Goal: Task Accomplishment & Management: Use online tool/utility

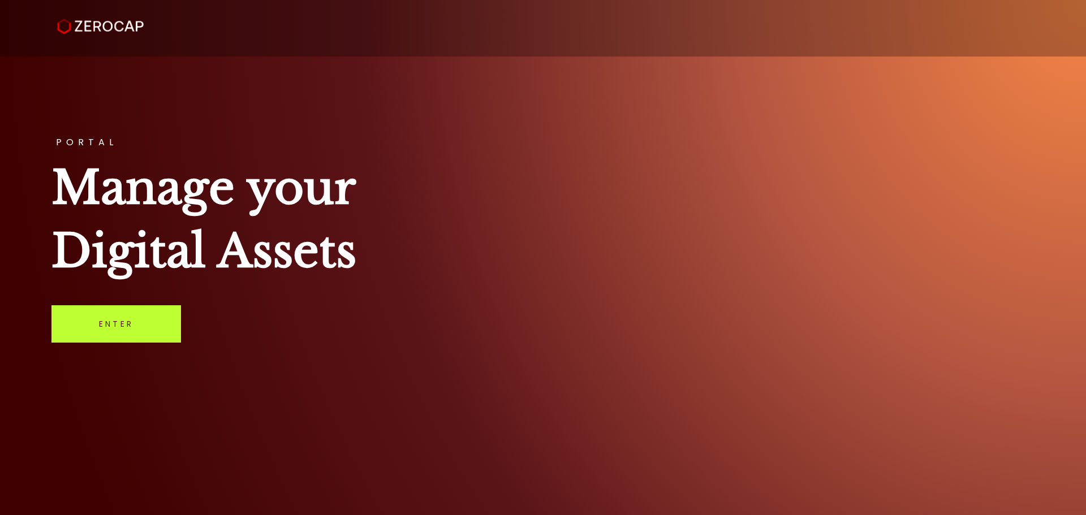
drag, startPoint x: 114, startPoint y: 326, endPoint x: 3, endPoint y: 346, distance: 112.6
click at [114, 325] on link "Enter" at bounding box center [116, 323] width 130 height 37
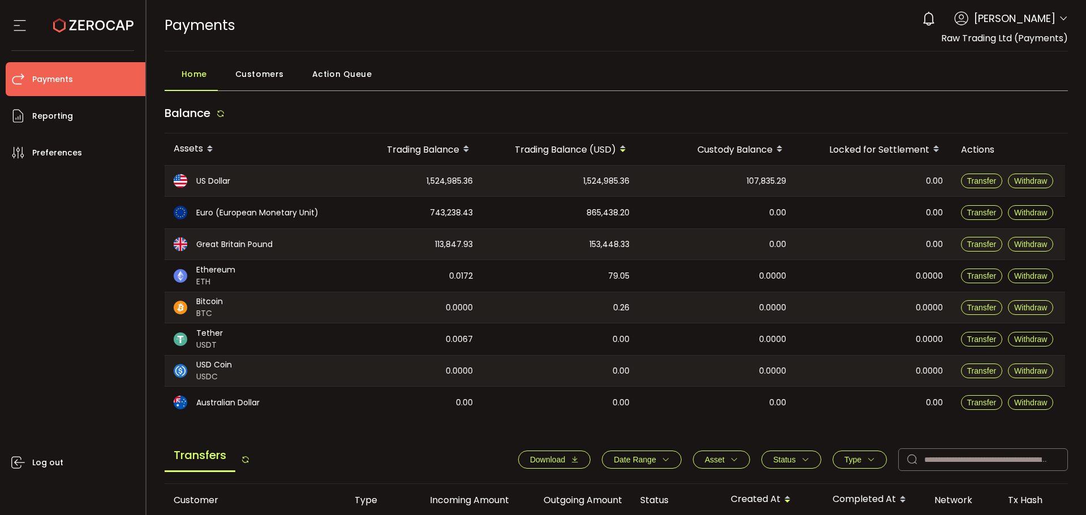
click at [1067, 15] on header "PDF is being processed and will download to your computer PAYMENTS Buy Power $0…" at bounding box center [617, 25] width 940 height 51
click at [1060, 18] on icon at bounding box center [1063, 18] width 9 height 9
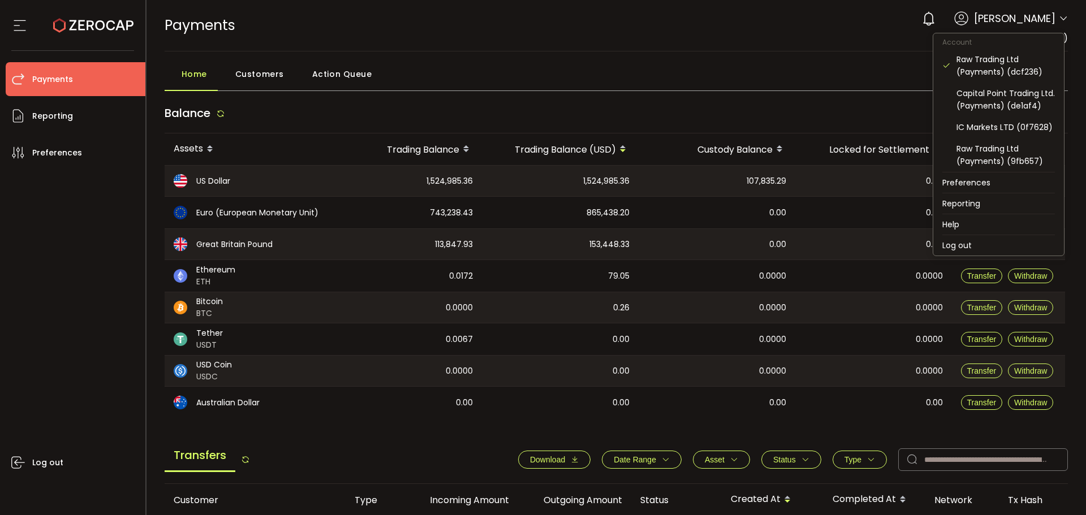
click at [1059, 18] on icon at bounding box center [1063, 18] width 9 height 9
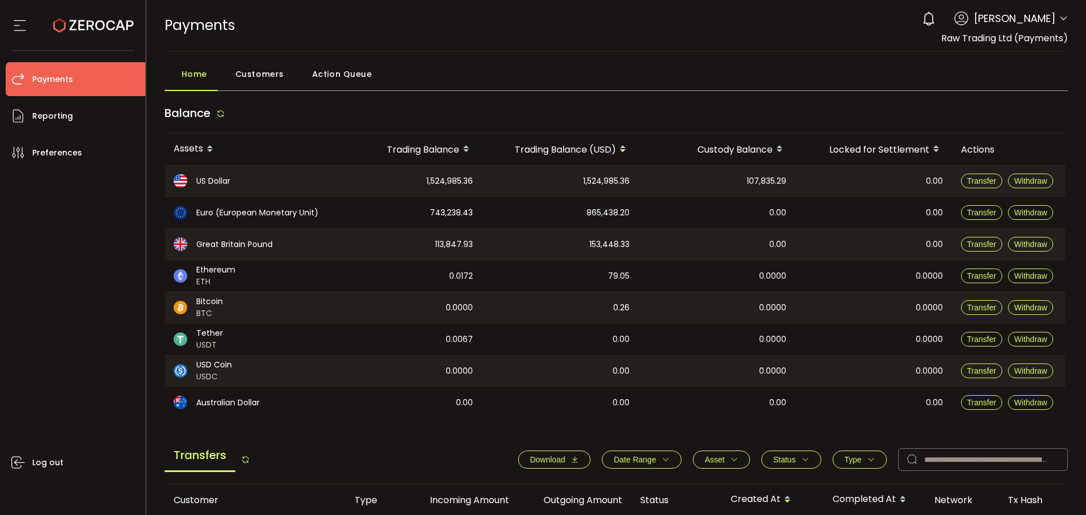
click at [615, 75] on div "Home Customers Action Queue" at bounding box center [617, 77] width 904 height 28
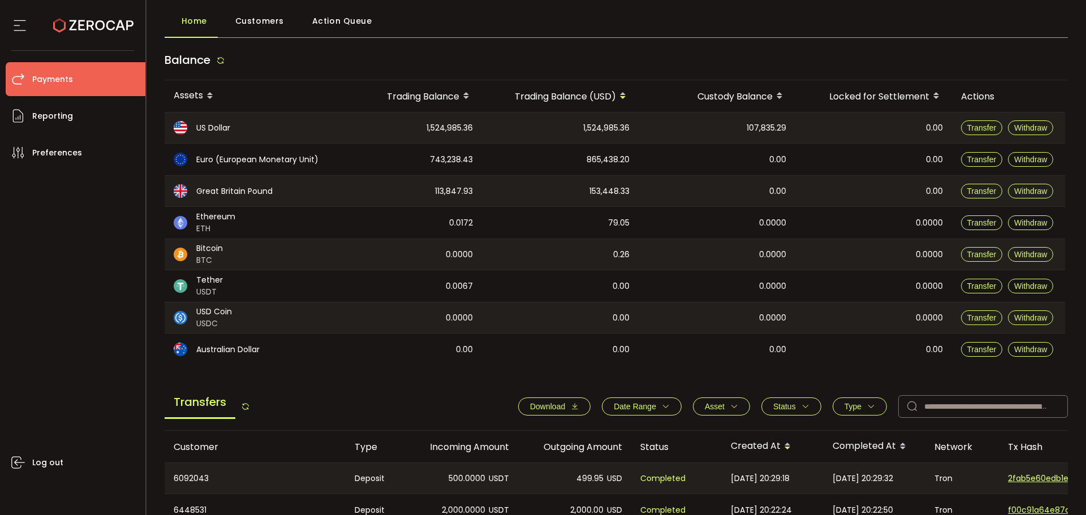
scroll to position [226, 0]
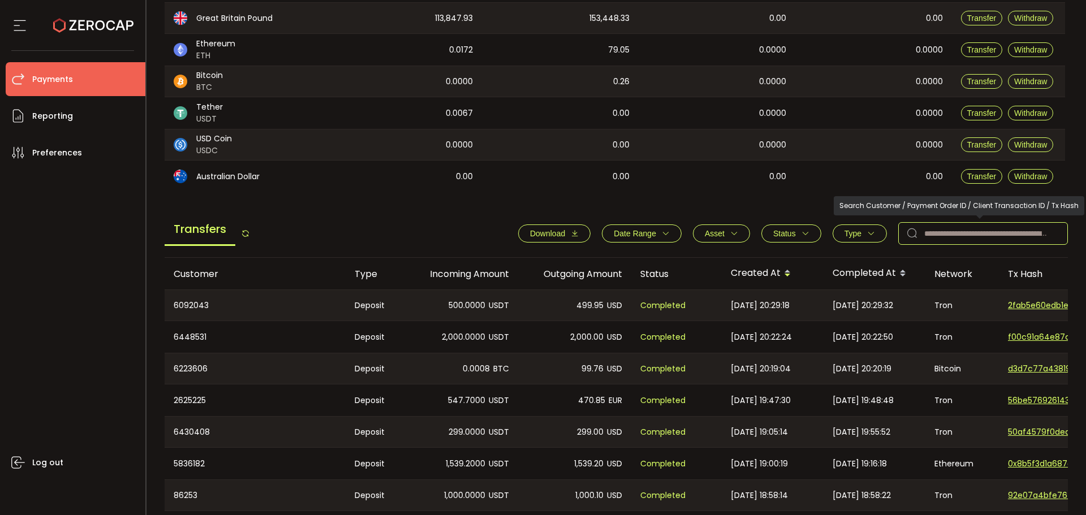
click at [973, 232] on input "text" at bounding box center [983, 233] width 170 height 23
paste input "*******"
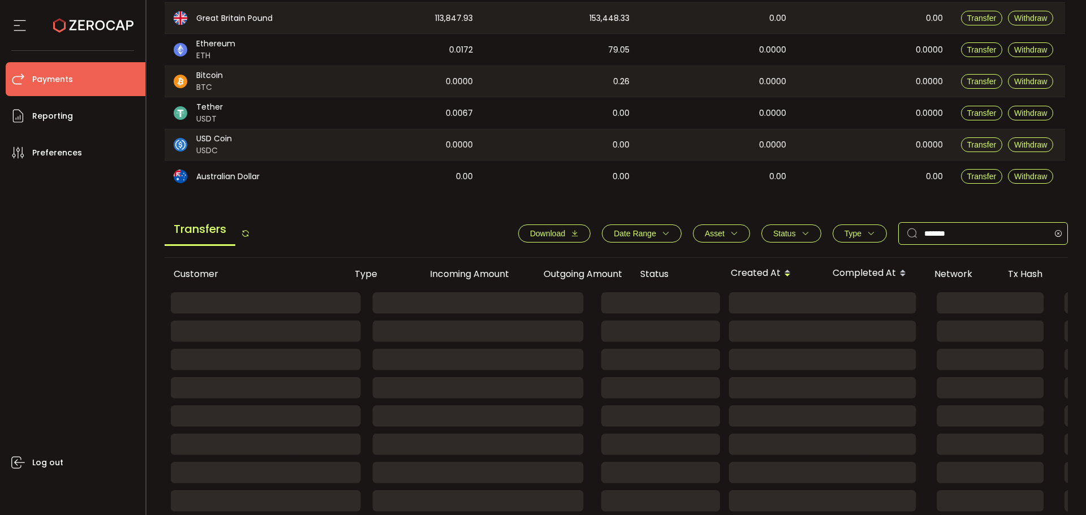
scroll to position [174, 0]
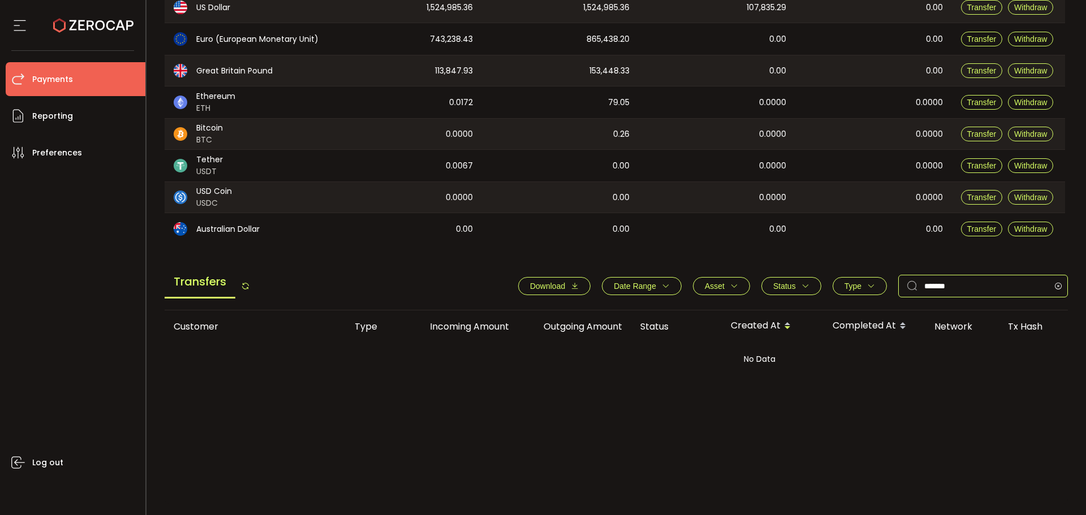
type input "*******"
